Goal: Use online tool/utility: Utilize a website feature to perform a specific function

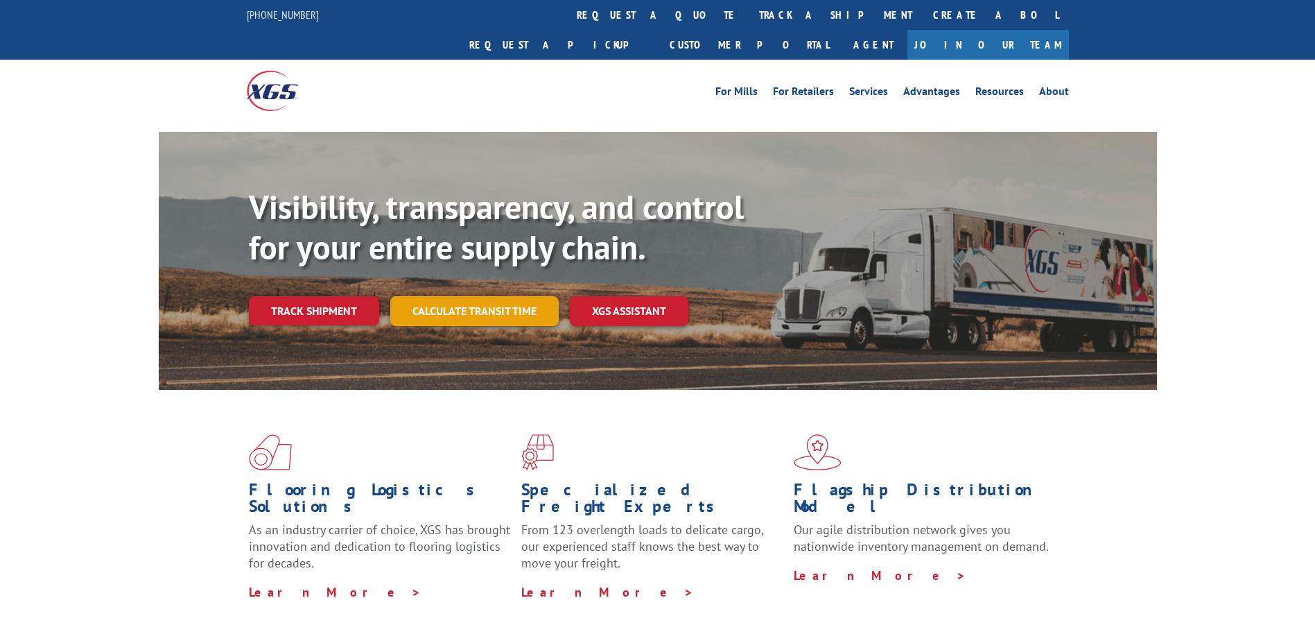
click at [495, 296] on link "Calculate transit time" at bounding box center [474, 311] width 169 height 30
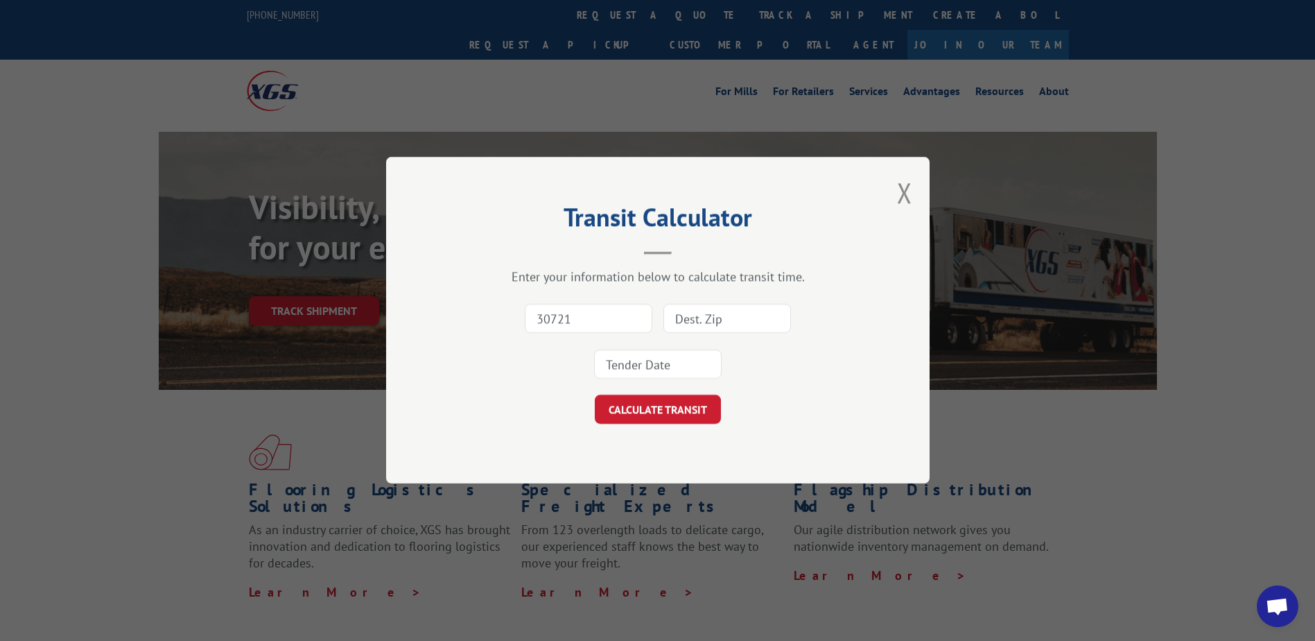
type input "30721"
type input "95834"
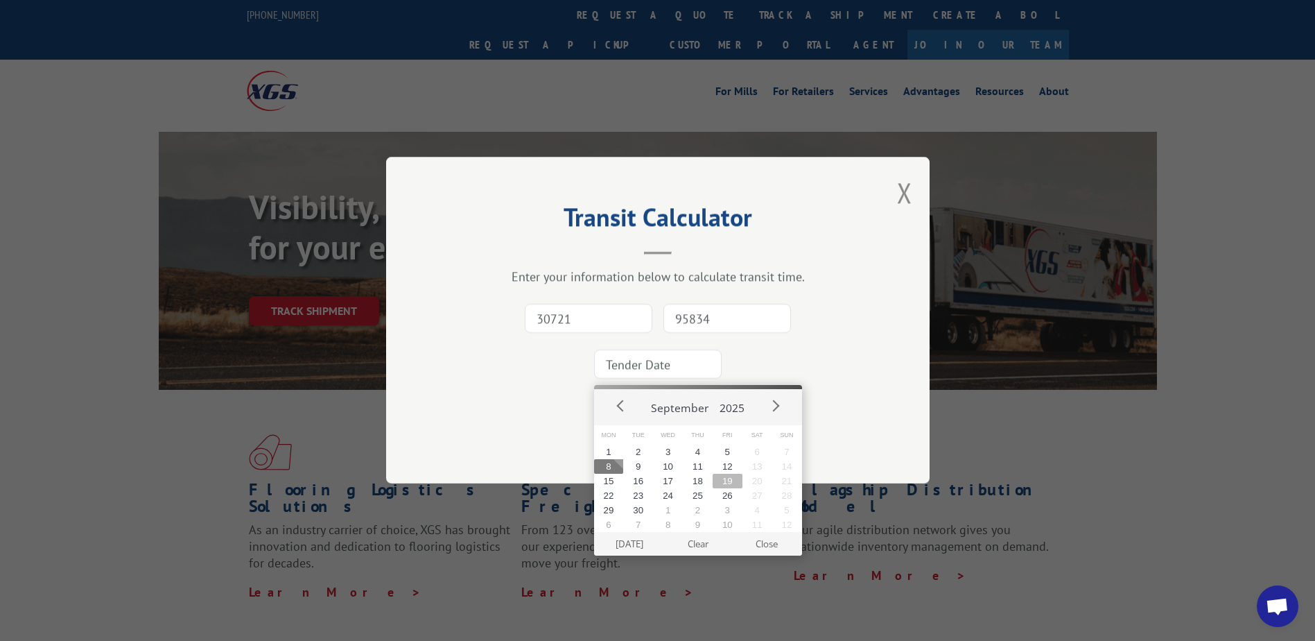
click at [733, 482] on button "19" at bounding box center [728, 481] width 30 height 15
type input "[DATE]"
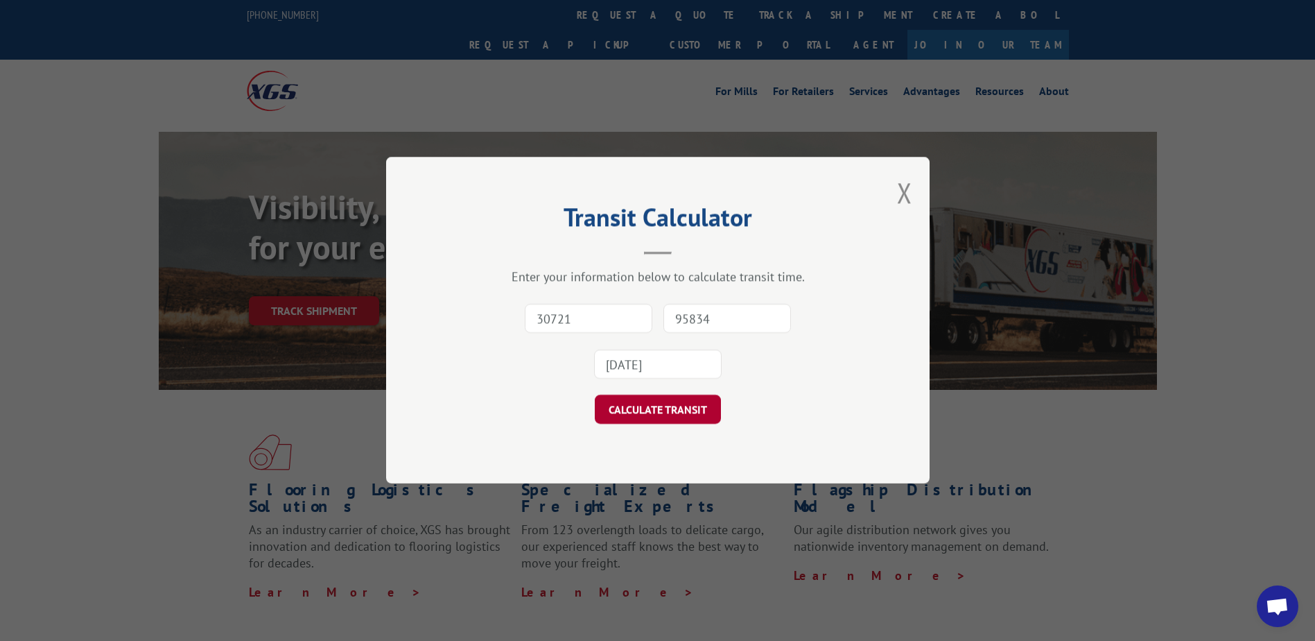
click at [698, 413] on button "CALCULATE TRANSIT" at bounding box center [658, 409] width 126 height 29
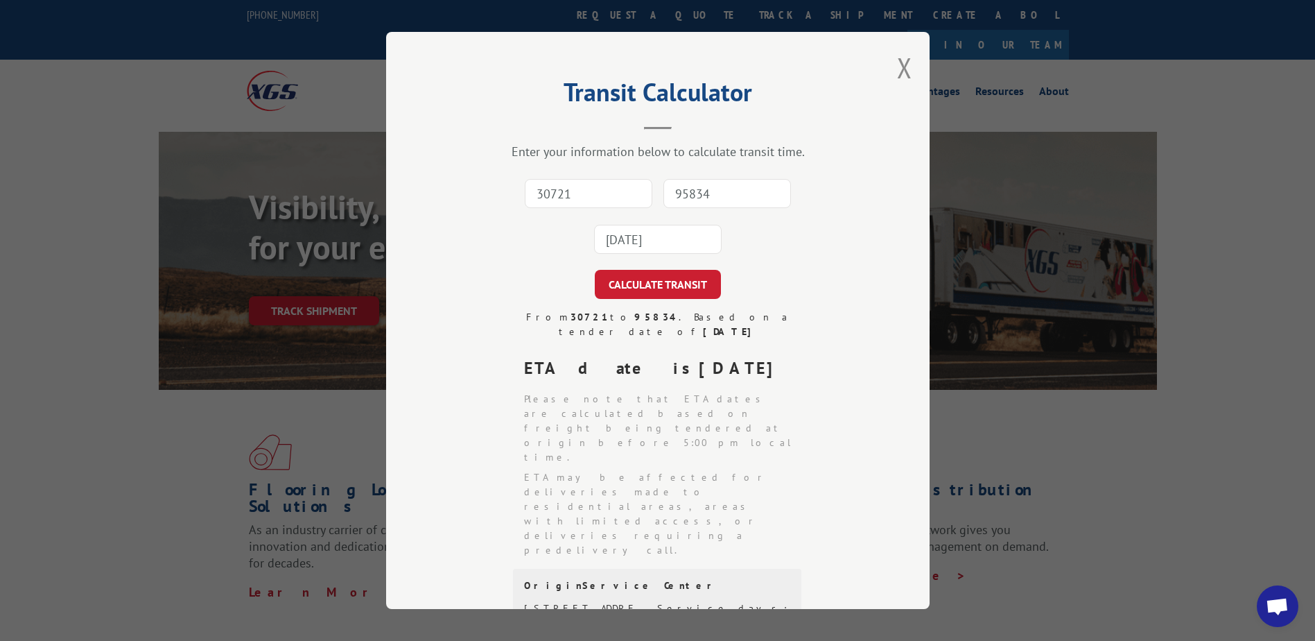
click at [587, 186] on input "30721" at bounding box center [589, 193] width 128 height 29
type input "30721"
type input "95834"
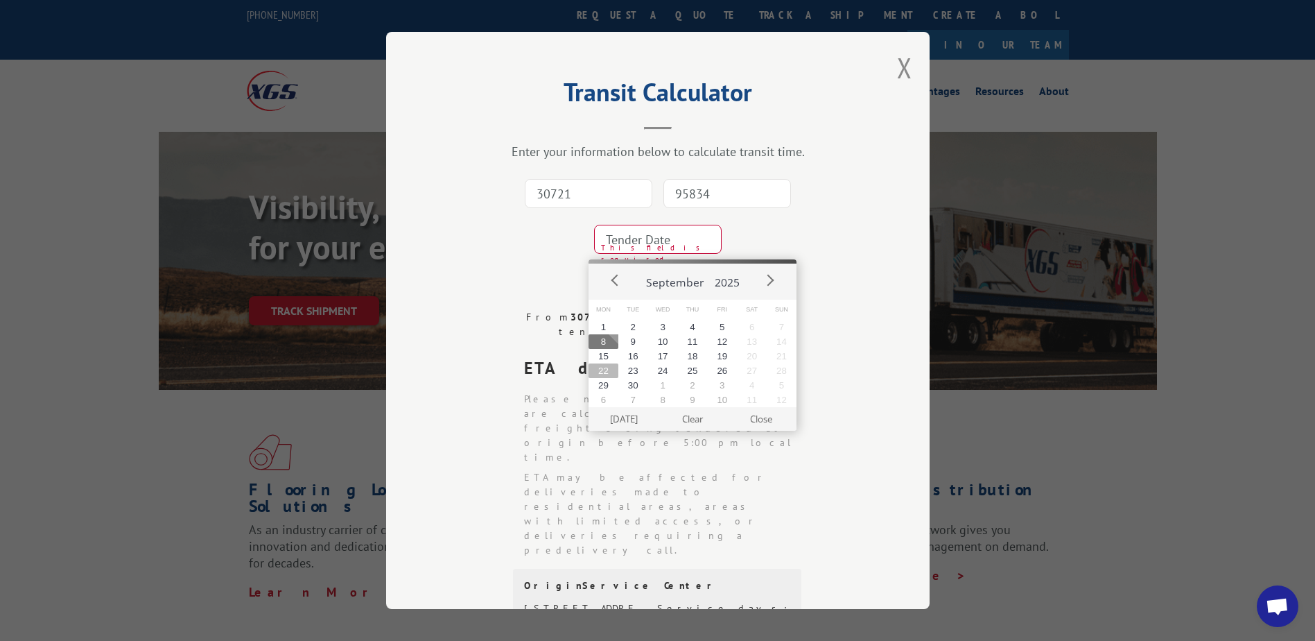
click at [599, 372] on button "22" at bounding box center [604, 370] width 30 height 15
type input "[DATE]"
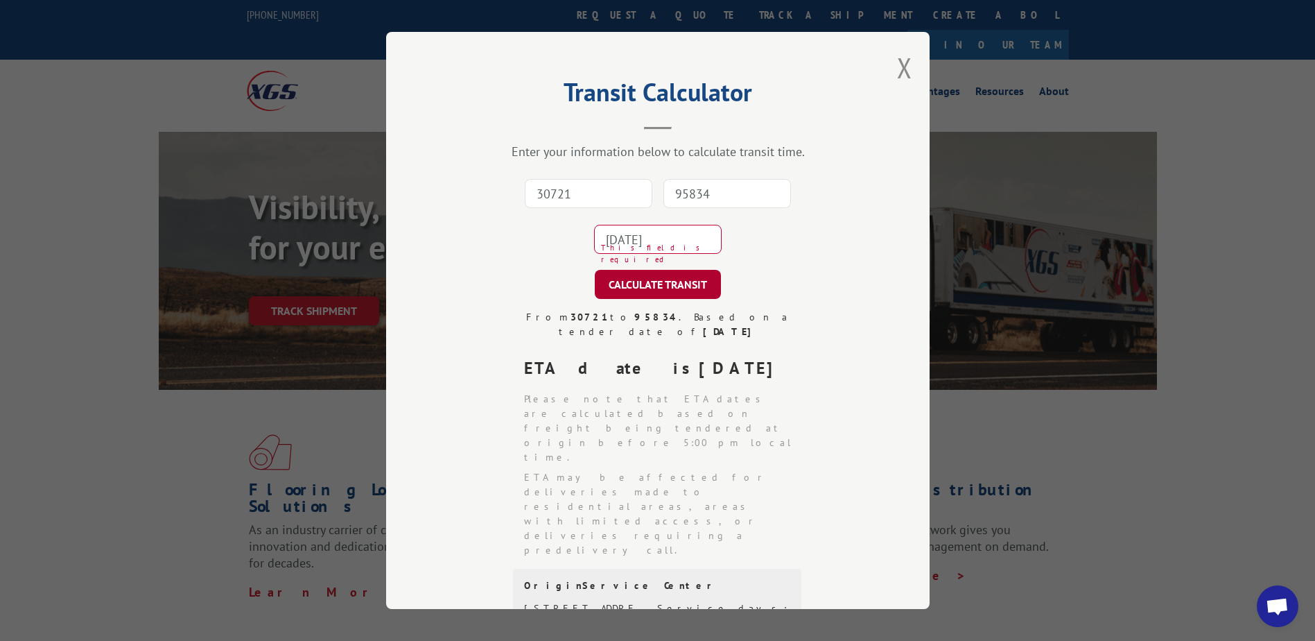
click at [608, 272] on button "CALCULATE TRANSIT" at bounding box center [658, 284] width 126 height 29
click at [585, 199] on input "30721" at bounding box center [589, 193] width 128 height 29
type input "30721"
type input "95834"
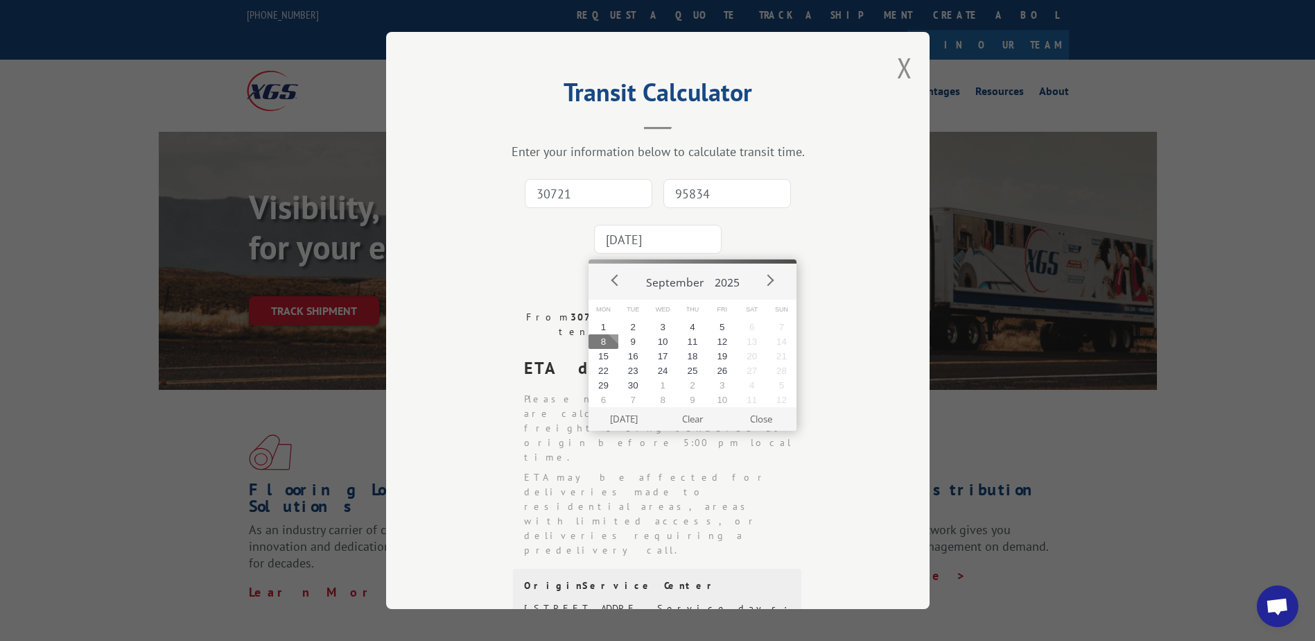
click at [630, 236] on input "[DATE]" at bounding box center [658, 239] width 128 height 29
click at [725, 358] on button "19" at bounding box center [722, 356] width 30 height 15
type input "[DATE]"
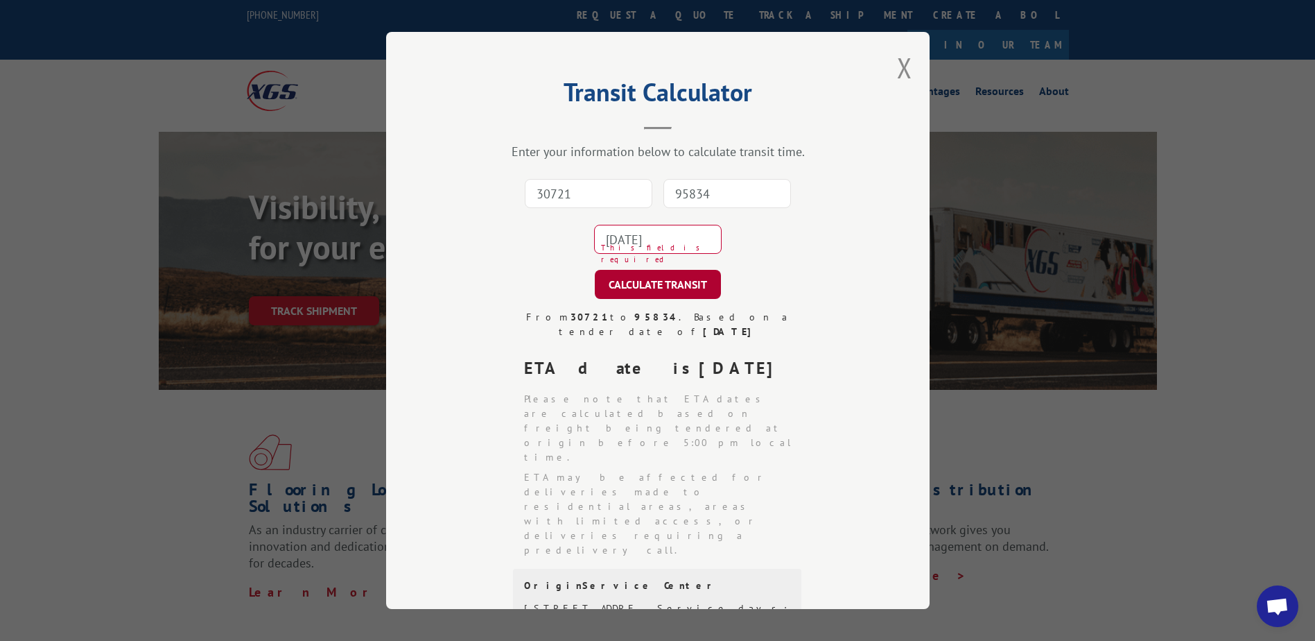
click at [684, 288] on button "CALCULATE TRANSIT" at bounding box center [658, 284] width 126 height 29
click at [595, 270] on button "CALCULATE TRANSIT" at bounding box center [658, 284] width 126 height 29
